Goal: Find specific page/section: Find specific page/section

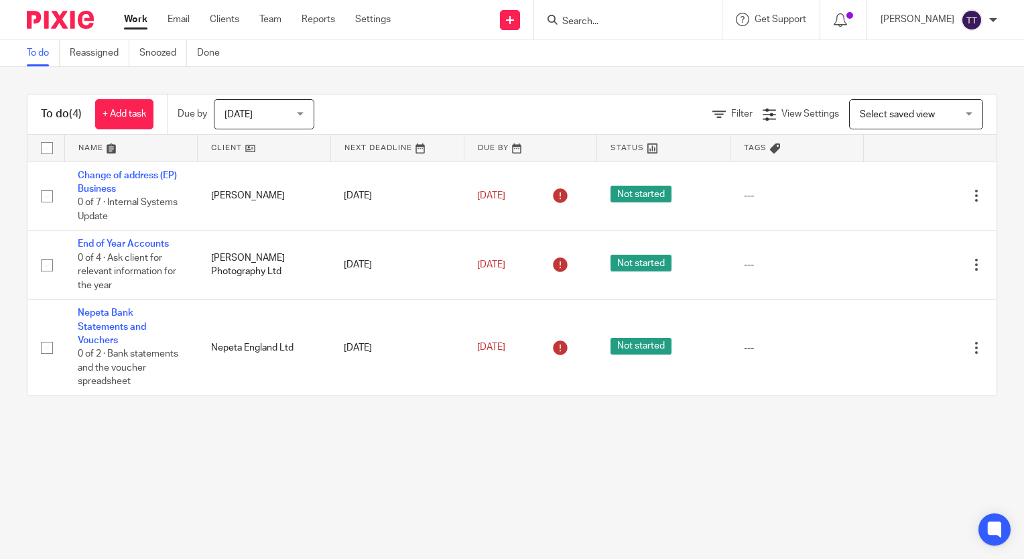
click at [564, 19] on input "Search" at bounding box center [621, 22] width 121 height 12
type input "bry"
click at [629, 50] on link at bounding box center [641, 52] width 166 height 20
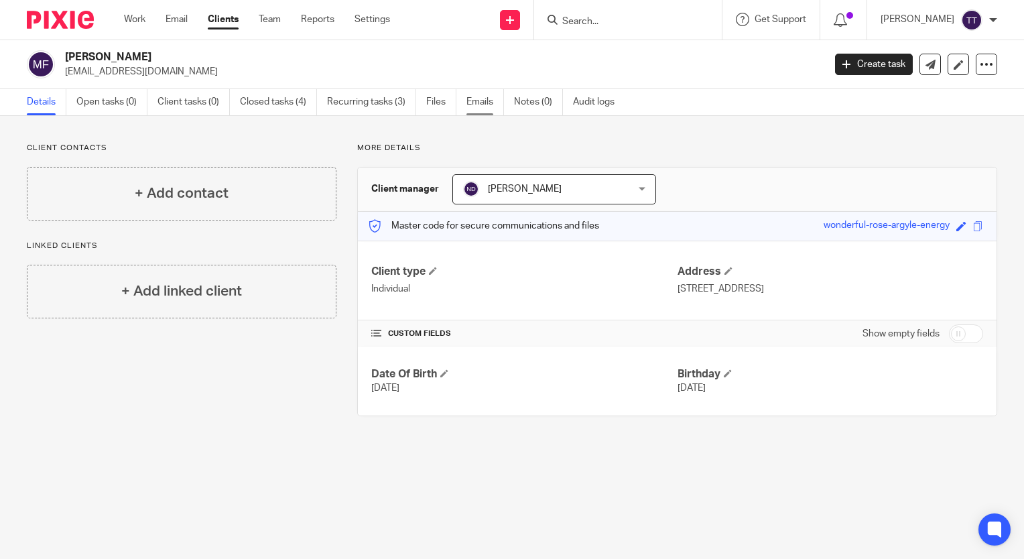
click at [482, 103] on link "Emails" at bounding box center [485, 102] width 38 height 26
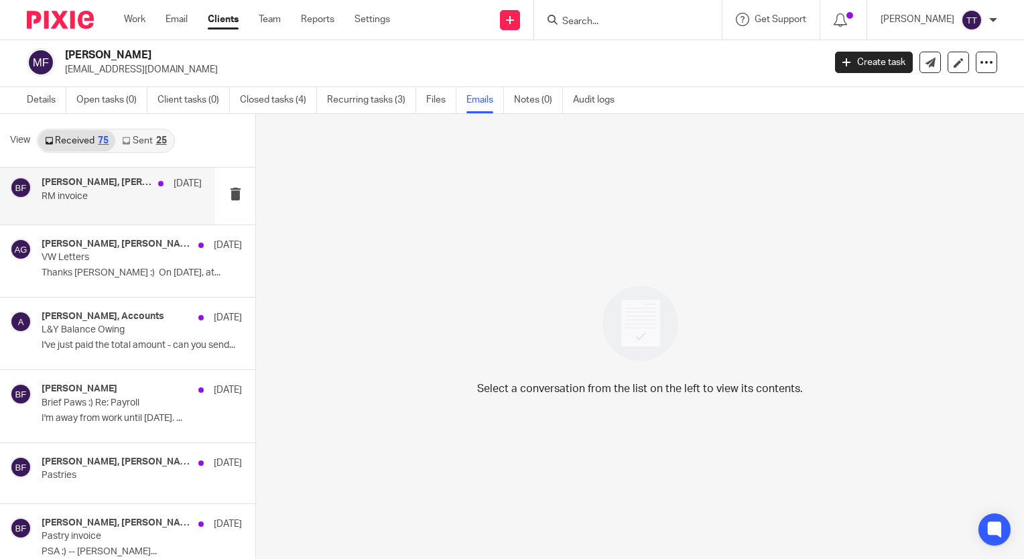
scroll to position [3202, 0]
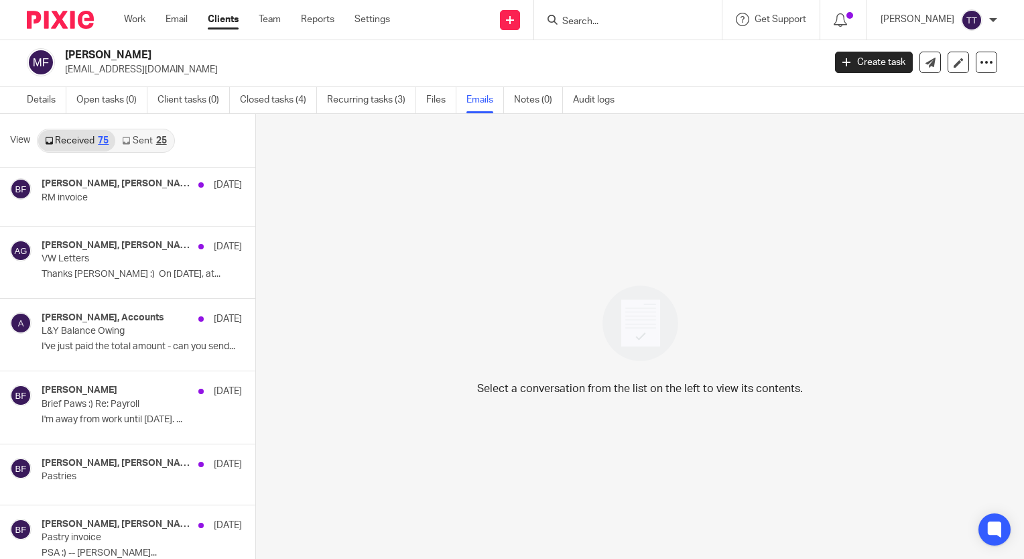
click at [130, 145] on link "Sent 25" at bounding box center [144, 140] width 58 height 21
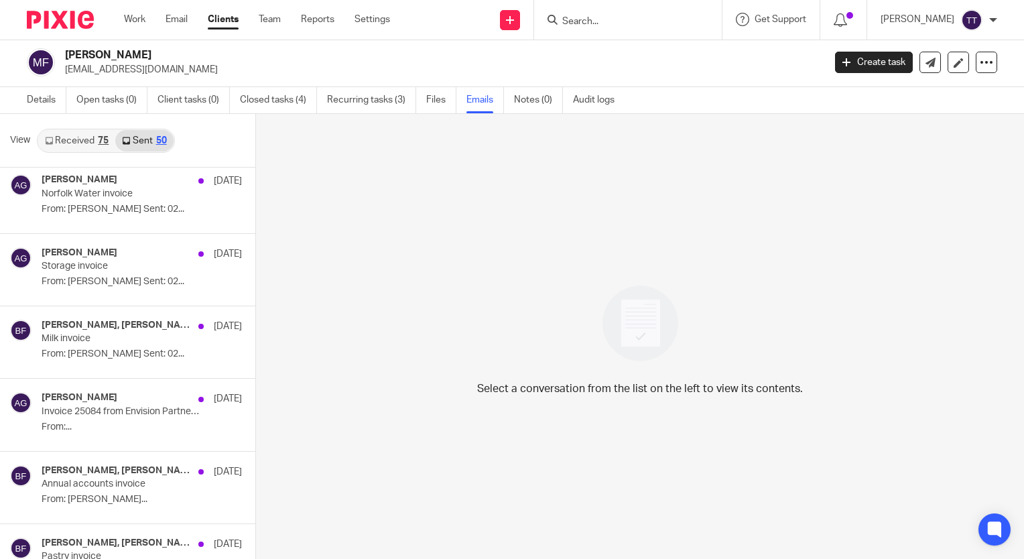
scroll to position [1747, 0]
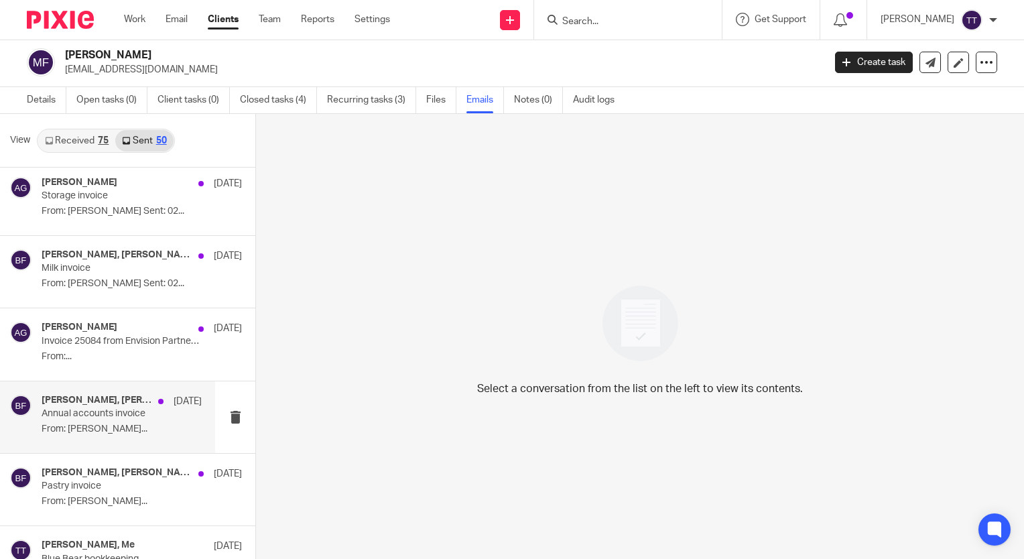
click at [131, 401] on h4 "Andrea Garner, Bryn Frere-Smith" at bounding box center [97, 400] width 110 height 11
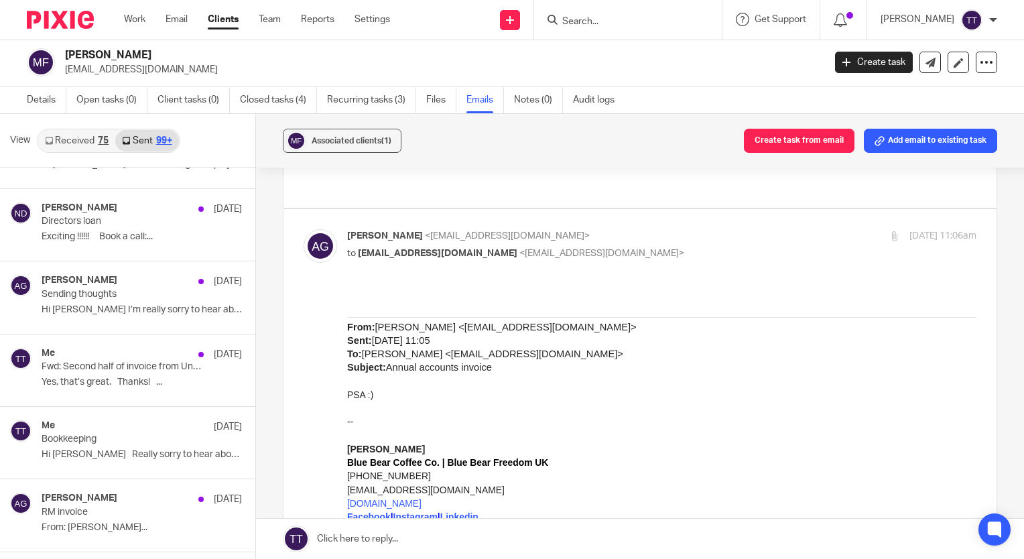
scroll to position [340, 0]
